Goal: Task Accomplishment & Management: Complete application form

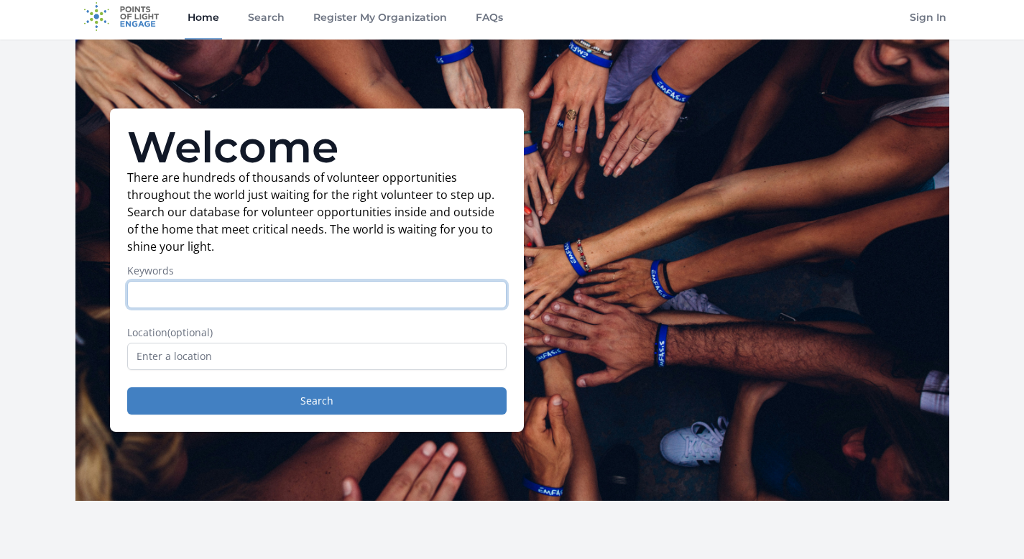
scroll to position [17, 0]
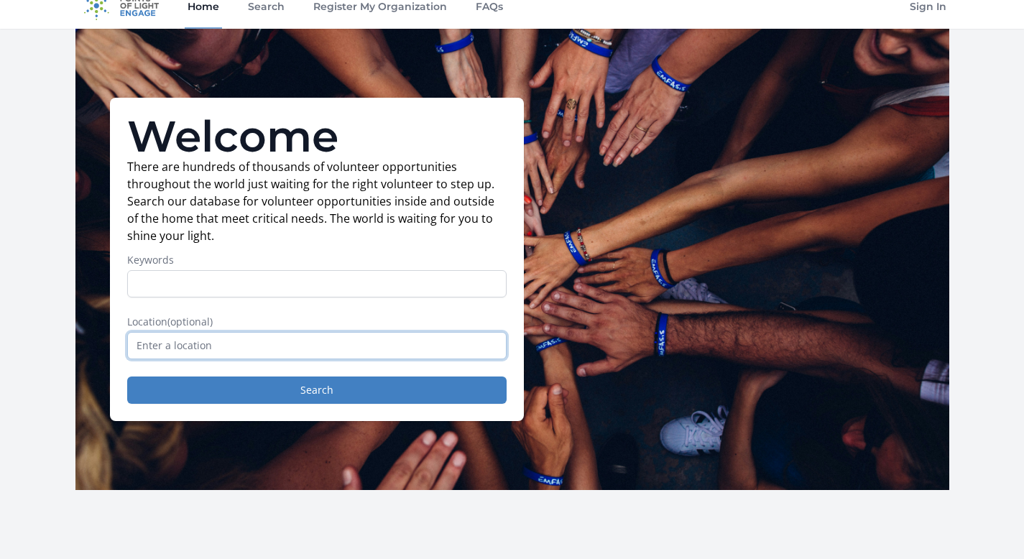
click at [301, 357] on input "text" at bounding box center [316, 345] width 379 height 27
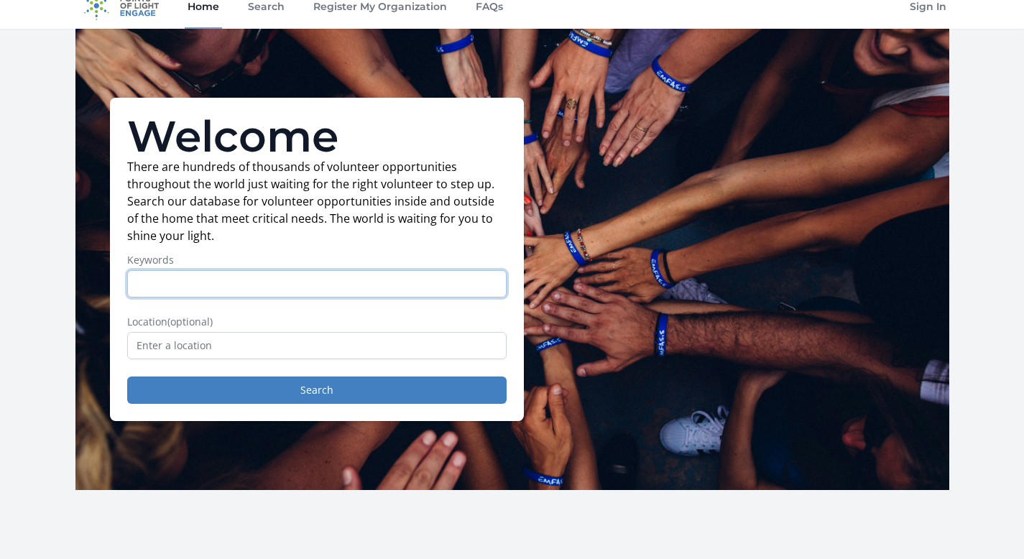
click at [363, 279] on input "Keywords" at bounding box center [316, 283] width 379 height 27
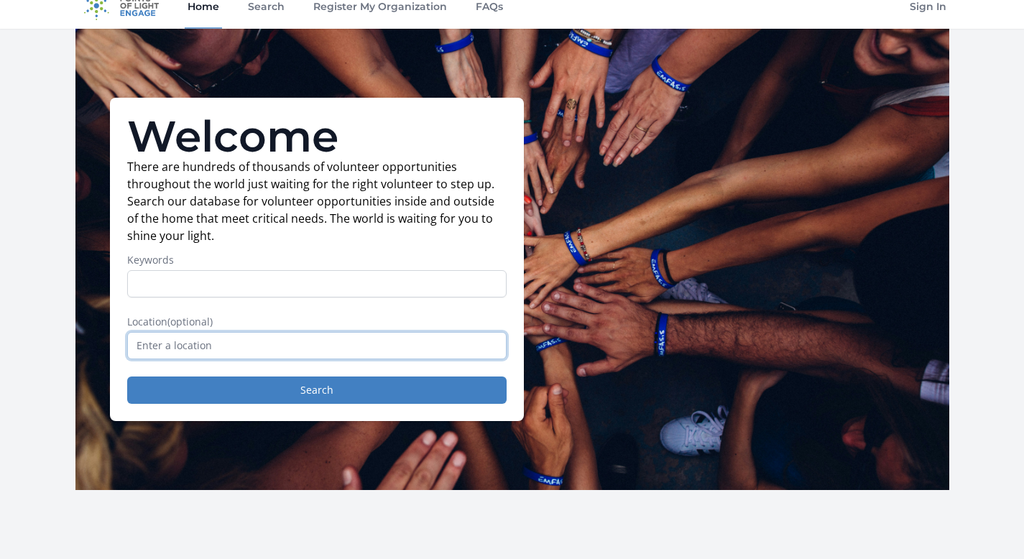
click at [468, 345] on input "text" at bounding box center [316, 345] width 379 height 27
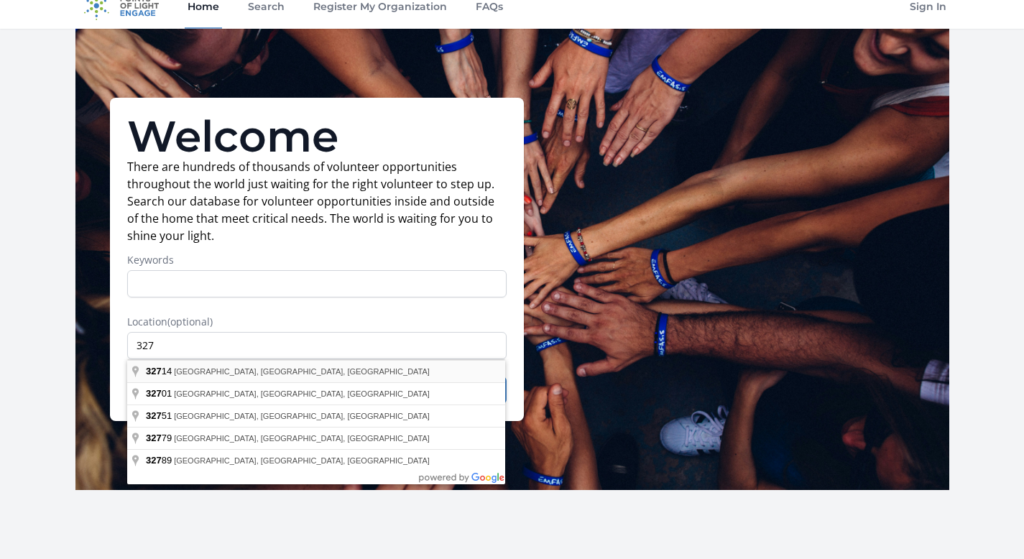
type input "Altamonte Springs, FL 32714, USA"
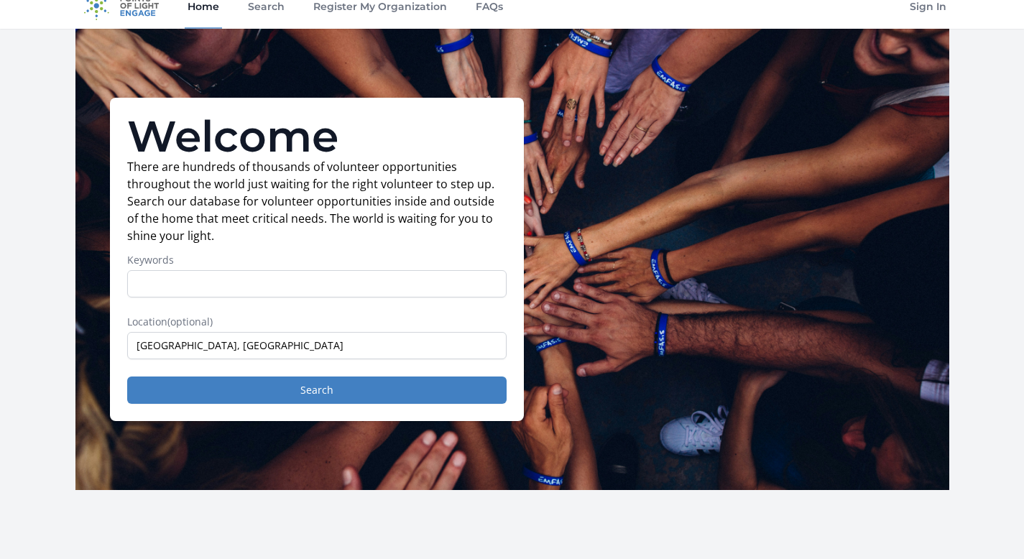
click at [435, 406] on div "Welcome There are hundreds of thousands of volunteer opportunities throughout t…" at bounding box center [317, 259] width 414 height 323
click at [446, 394] on button "Search" at bounding box center [316, 389] width 379 height 27
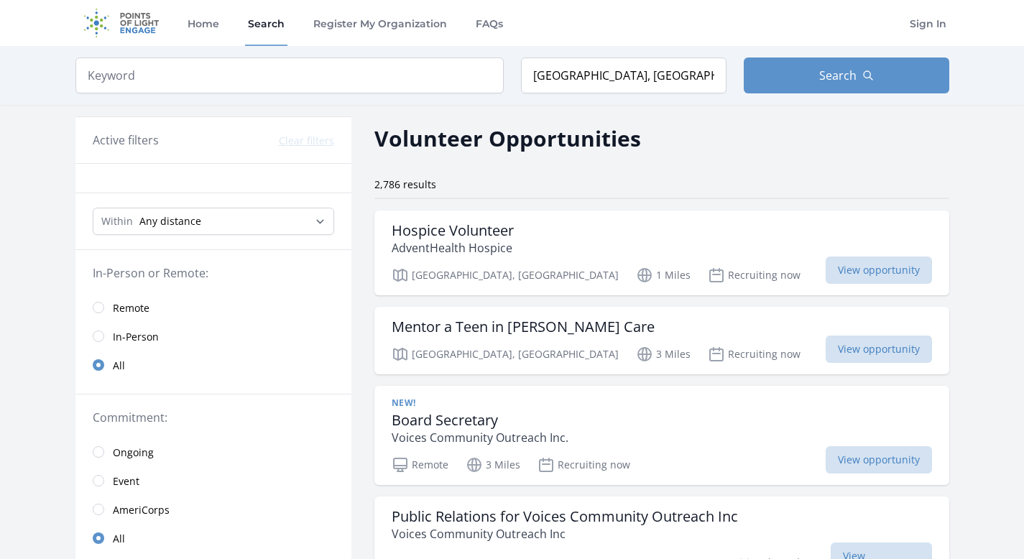
click at [114, 305] on span "Remote" at bounding box center [131, 308] width 37 height 14
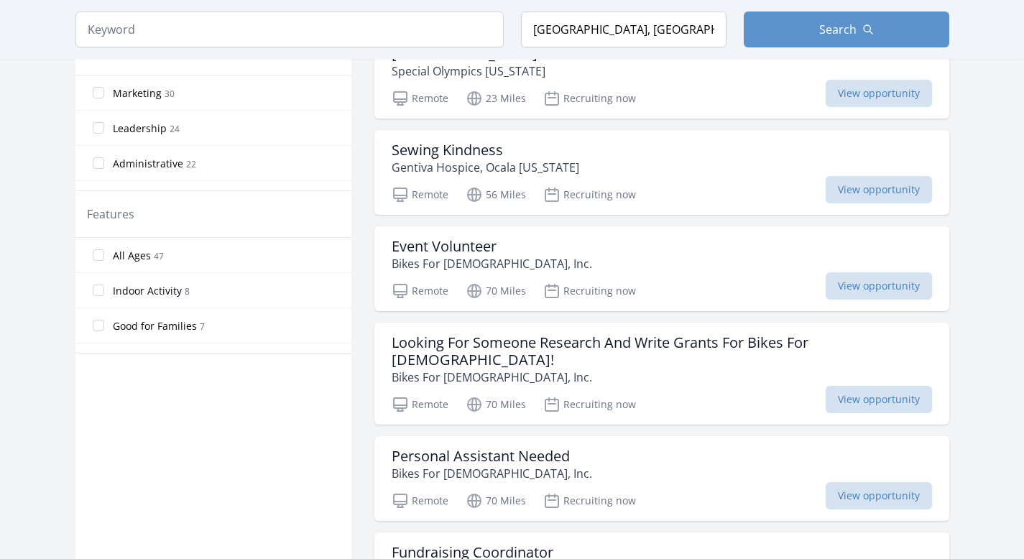
scroll to position [691, 0]
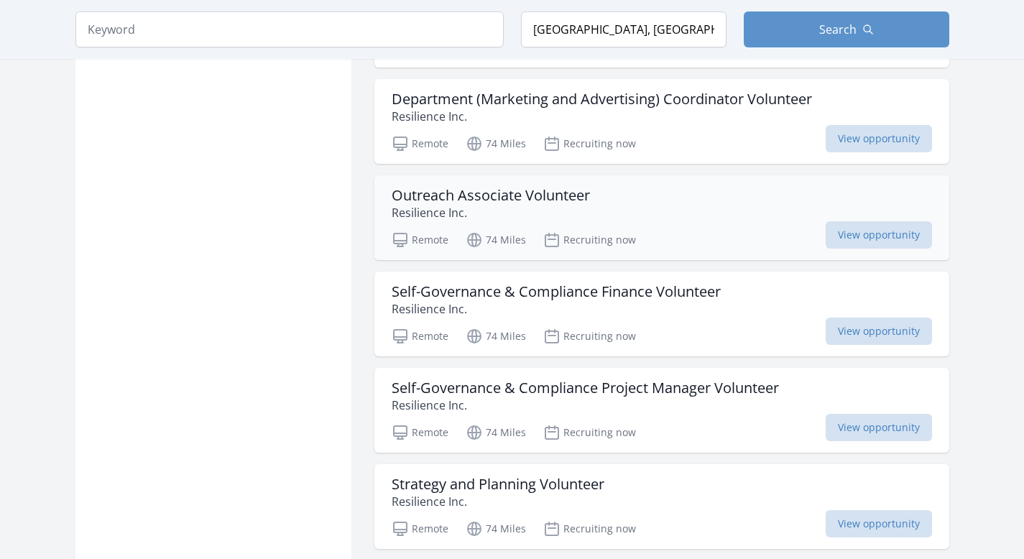
scroll to position [3071, 0]
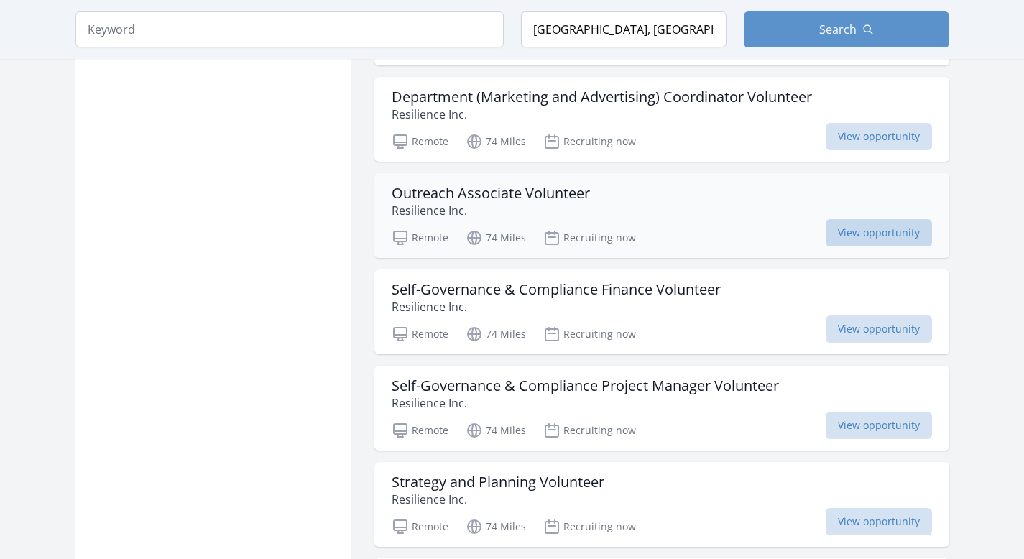
click at [826, 219] on span "View opportunity" at bounding box center [879, 232] width 106 height 27
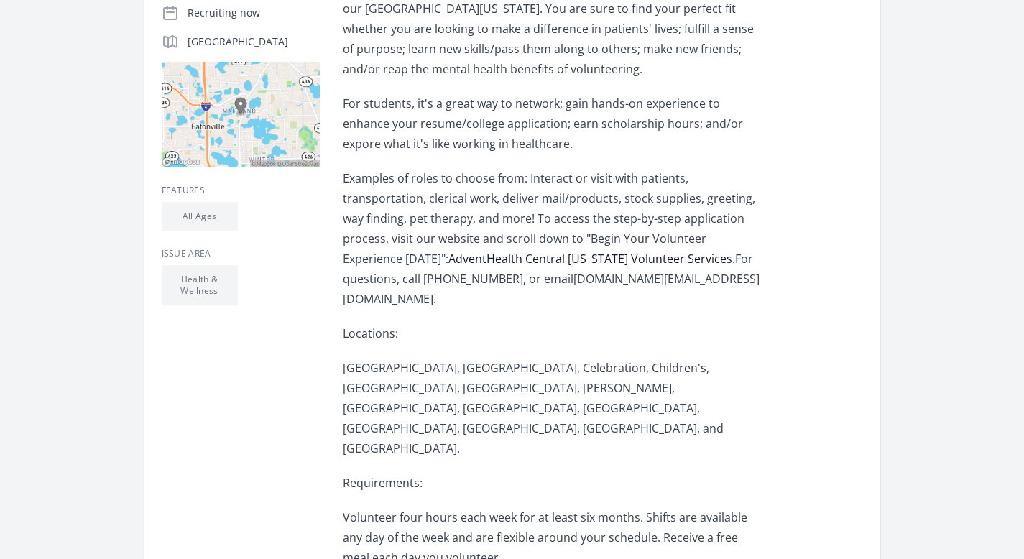
scroll to position [345, 0]
click at [463, 255] on link "AdventHealth Central Florida Volunteer Services" at bounding box center [590, 259] width 284 height 16
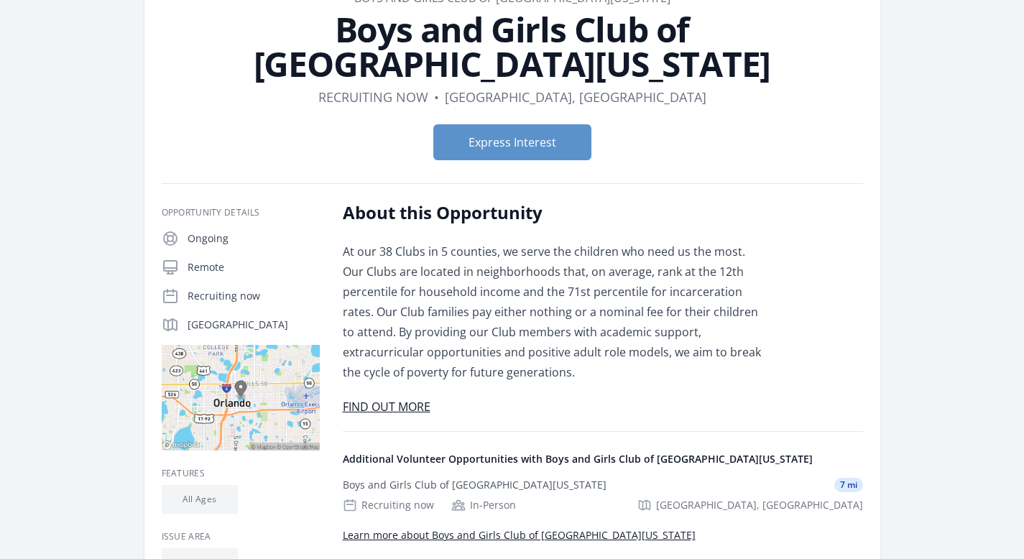
scroll to position [101, 0]
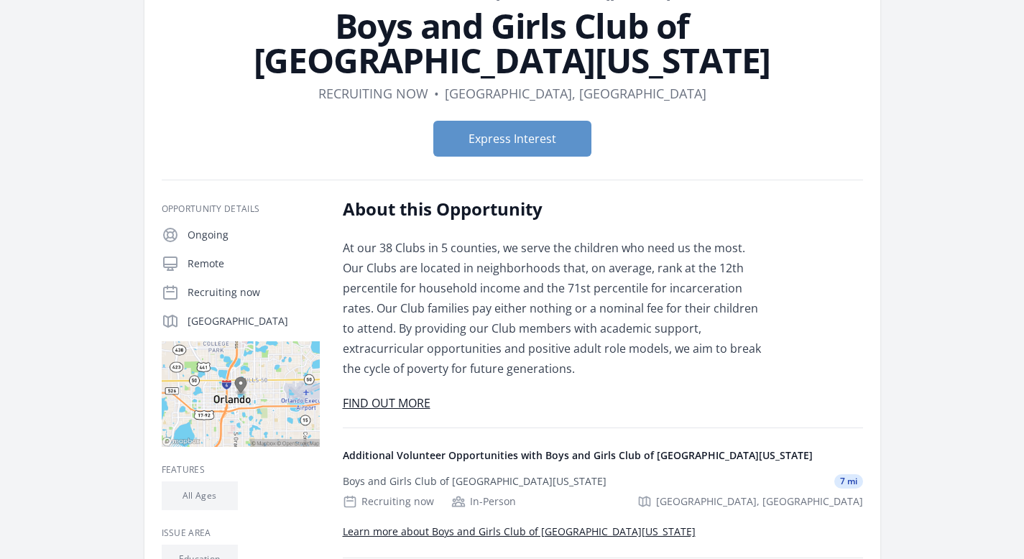
click at [398, 395] on link "FIND OUT MORE" at bounding box center [387, 403] width 88 height 16
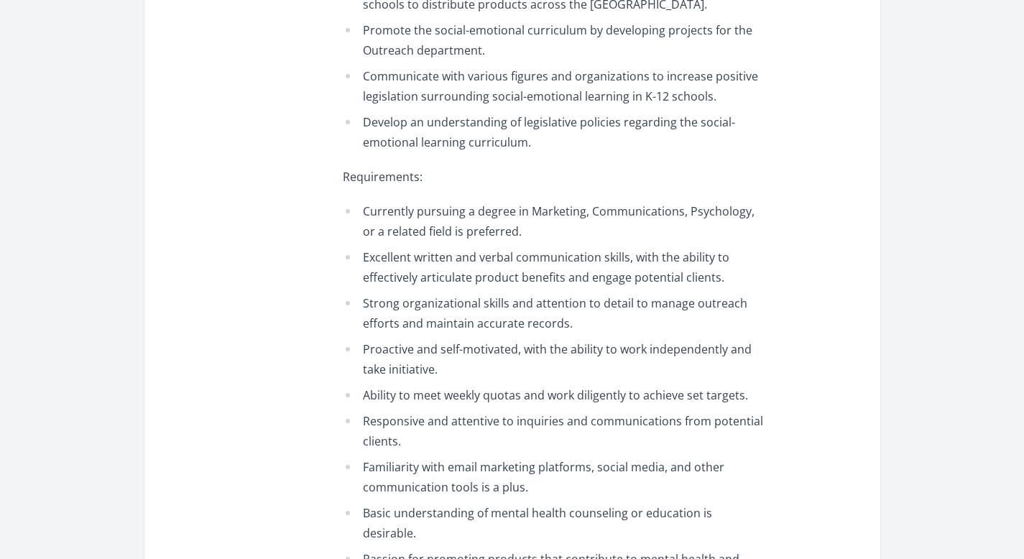
scroll to position [807, 0]
